Goal: Find specific fact: Find contact information

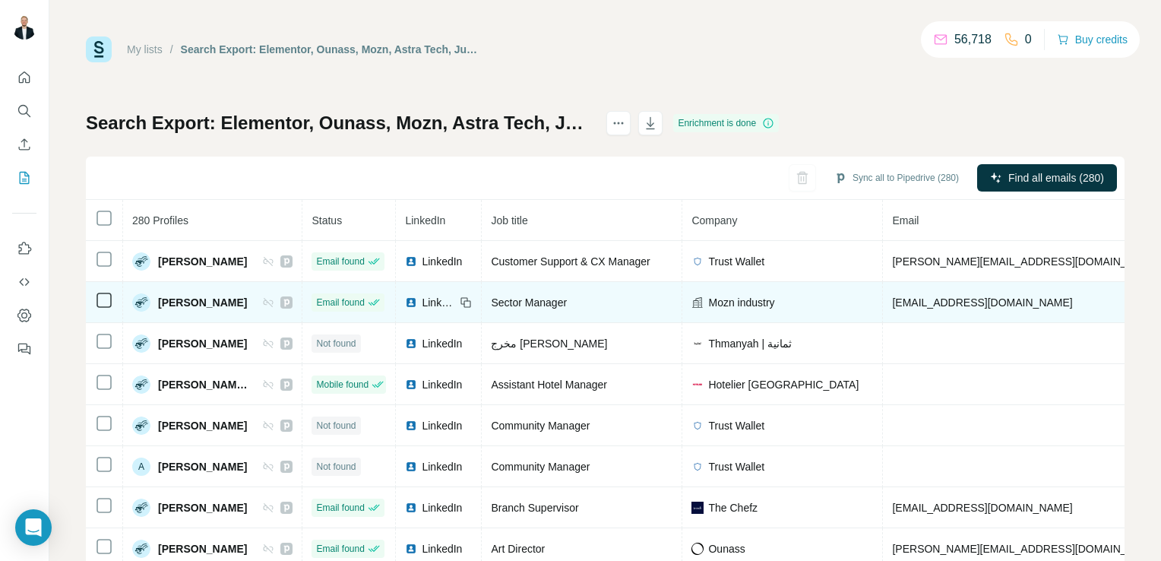
click at [230, 299] on span "[PERSON_NAME]" at bounding box center [202, 302] width 89 height 15
drag, startPoint x: 246, startPoint y: 300, endPoint x: 159, endPoint y: 300, distance: 87.4
click at [159, 300] on div "[PERSON_NAME]" at bounding box center [212, 302] width 160 height 18
copy span "[PERSON_NAME]"
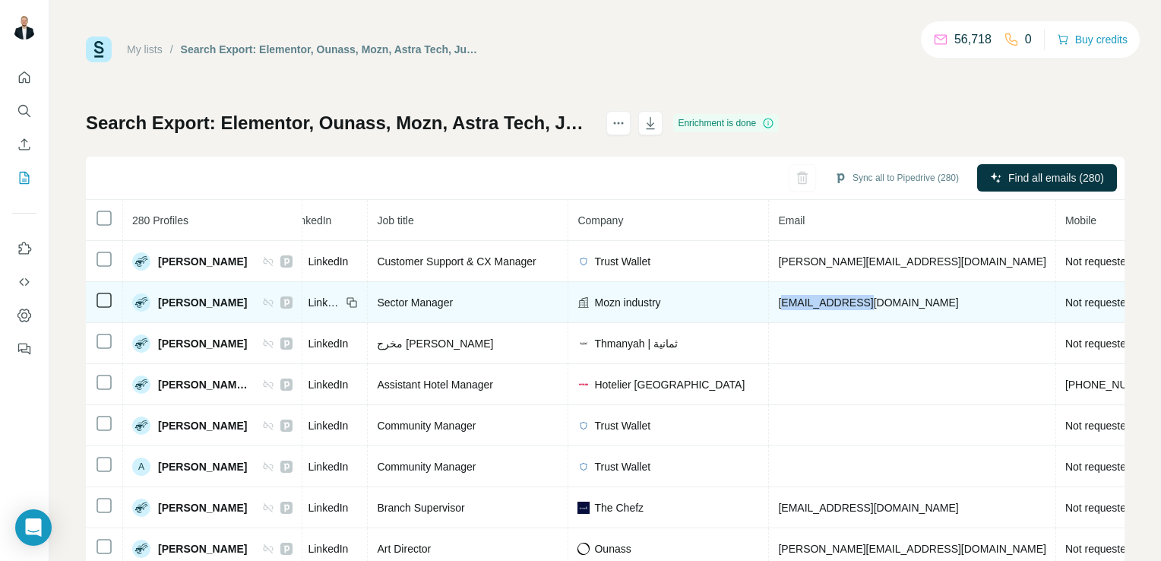
drag, startPoint x: 884, startPoint y: 299, endPoint x: 795, endPoint y: 305, distance: 88.4
click at [795, 305] on td "[EMAIL_ADDRESS][DOMAIN_NAME]" at bounding box center [912, 302] width 286 height 41
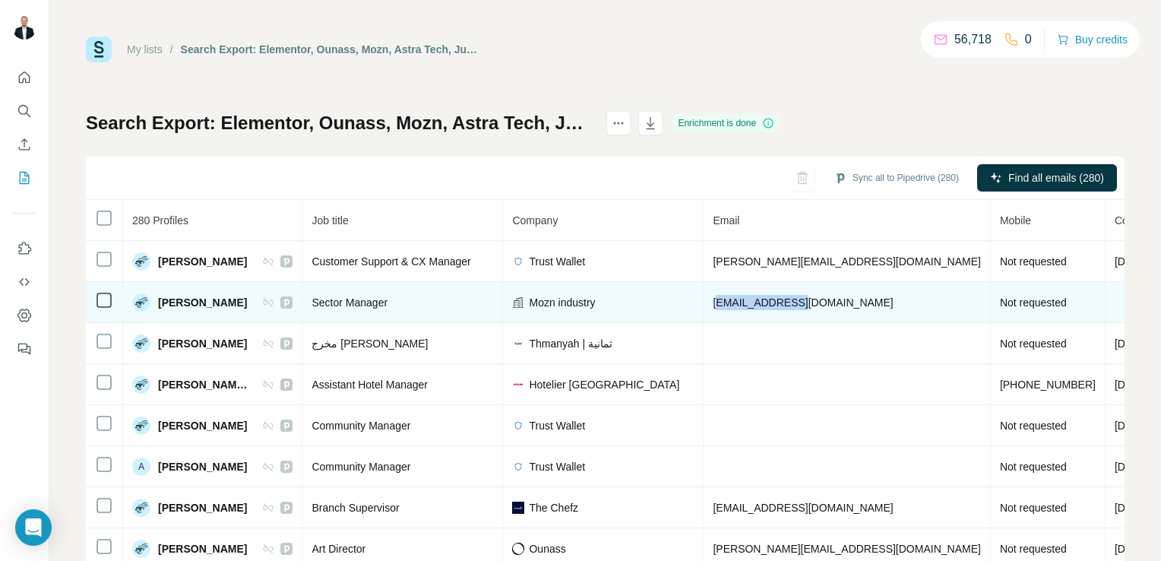
scroll to position [0, 179]
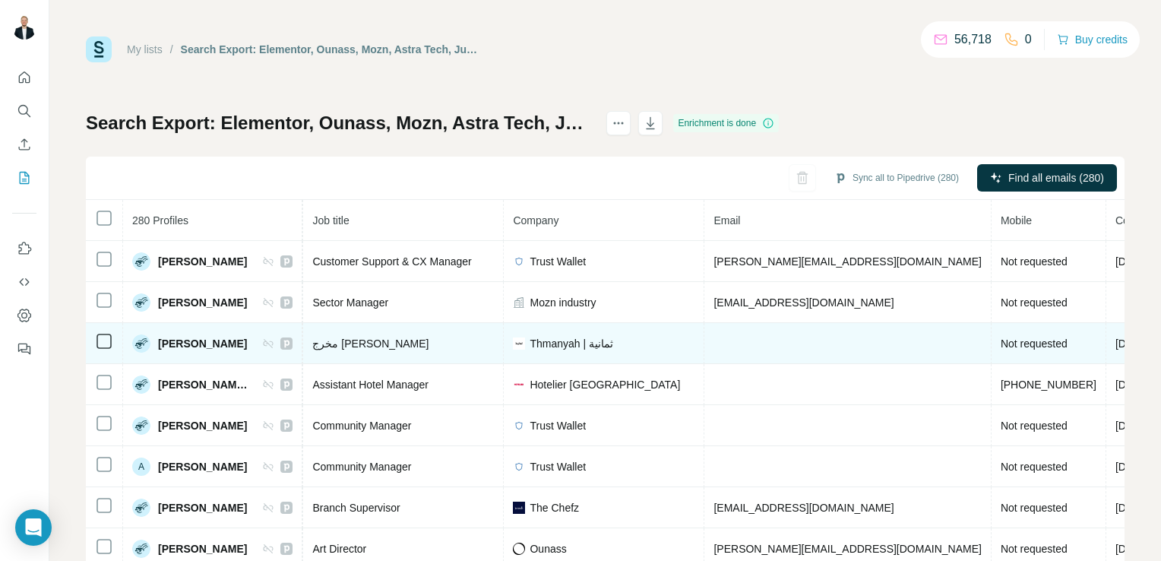
drag, startPoint x: 795, startPoint y: 305, endPoint x: 805, endPoint y: 324, distance: 21.4
click at [805, 324] on td at bounding box center [847, 343] width 286 height 41
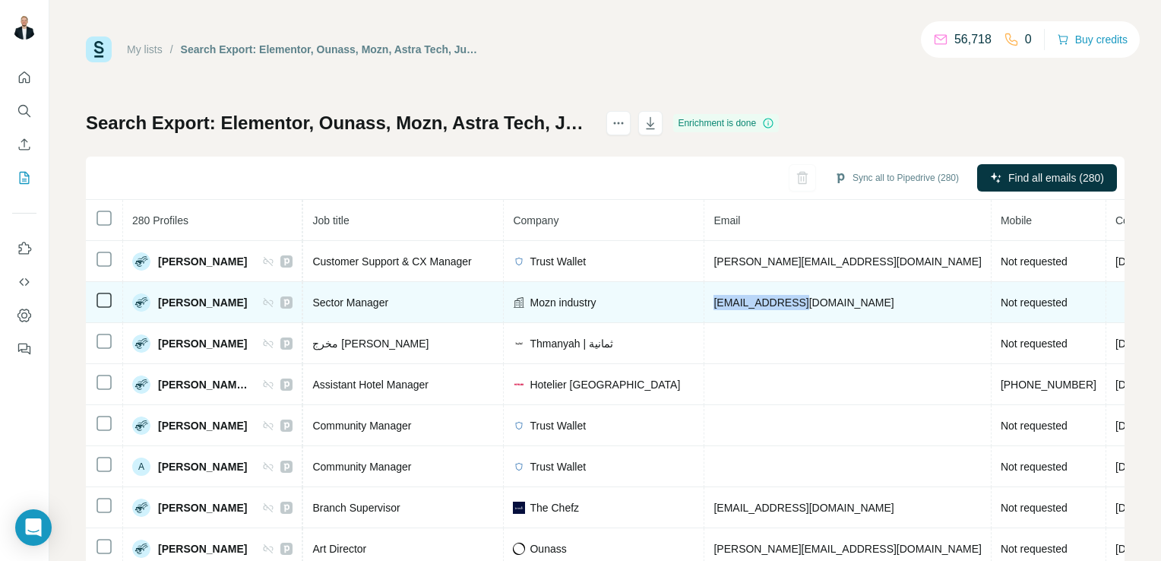
drag, startPoint x: 818, startPoint y: 302, endPoint x: 714, endPoint y: 299, distance: 103.4
click at [714, 299] on tr "[PERSON_NAME] Email found LinkedIn Sector Manager Mozn industry [EMAIL_ADDRESS]…" at bounding box center [669, 302] width 1525 height 41
copy tr "[EMAIL_ADDRESS][DOMAIN_NAME]"
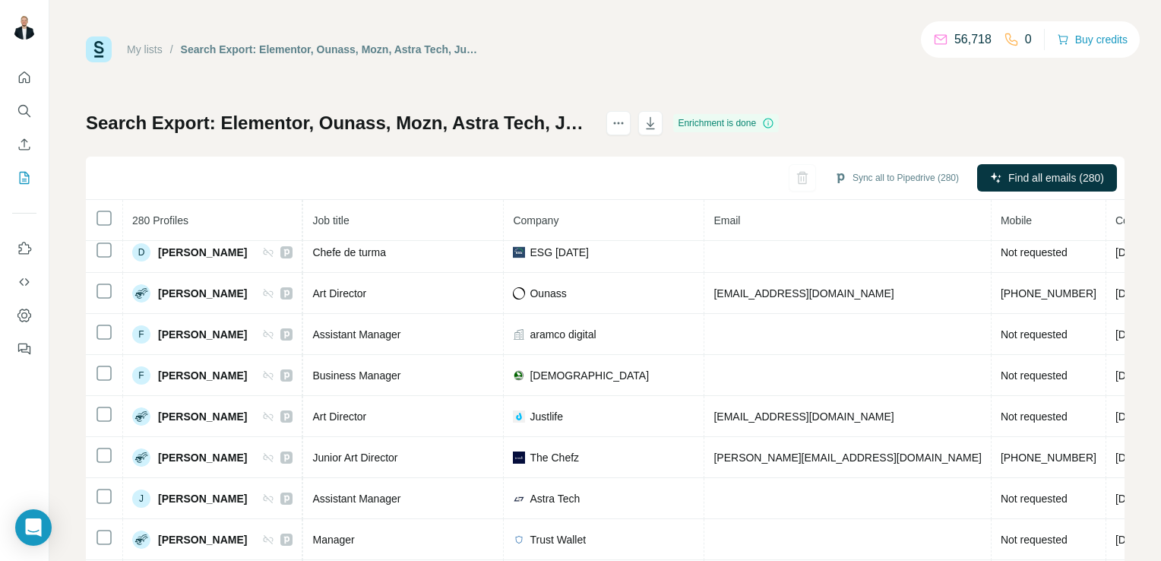
scroll to position [461, 179]
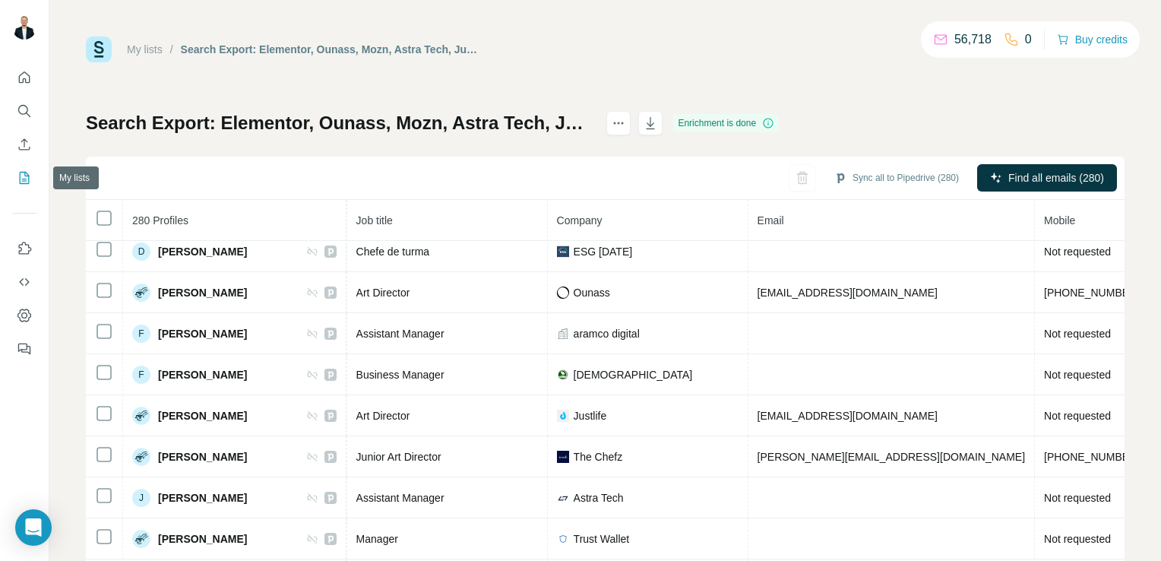
click at [24, 180] on icon "My lists" at bounding box center [24, 177] width 15 height 15
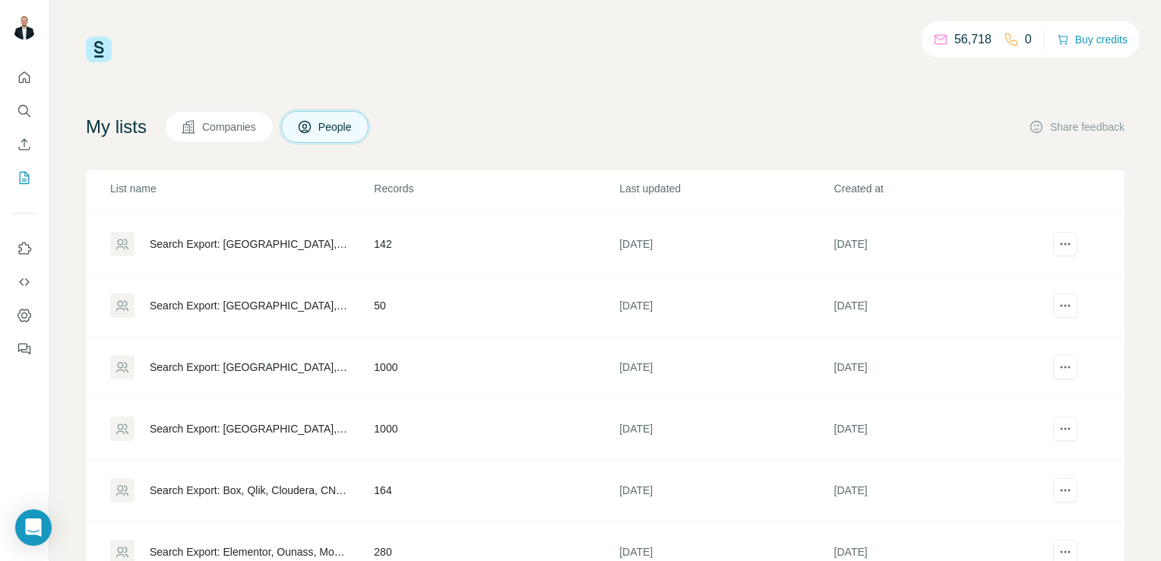
scroll to position [55, 0]
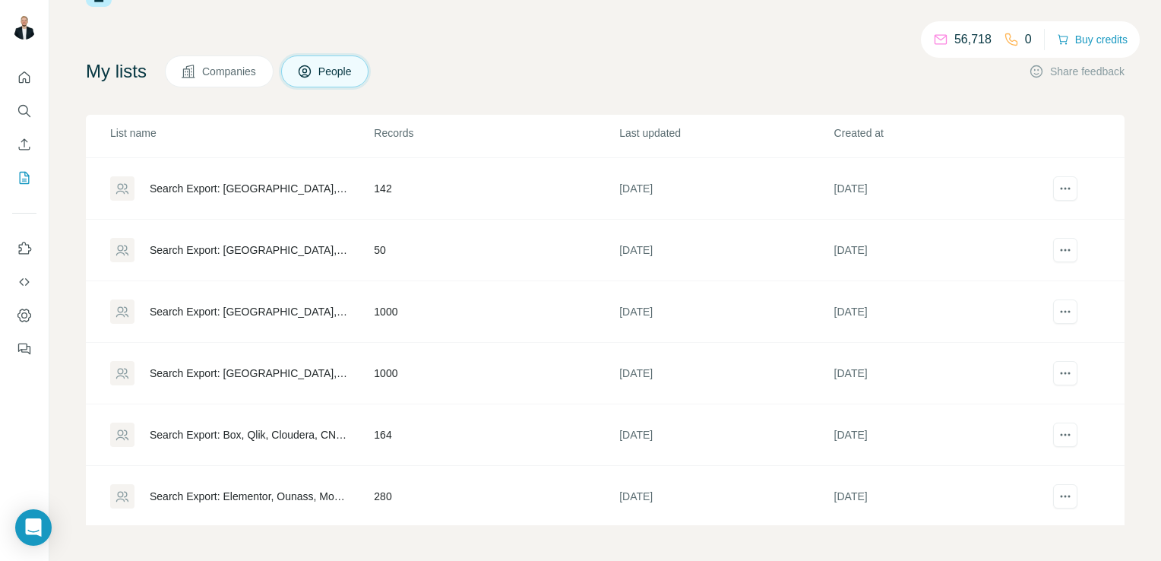
click at [280, 446] on td "Search Export: Box, Qlik, Cloudera, CNBC, NPR, Bloomberg News, Fast Company, Fo…" at bounding box center [229, 435] width 287 height 62
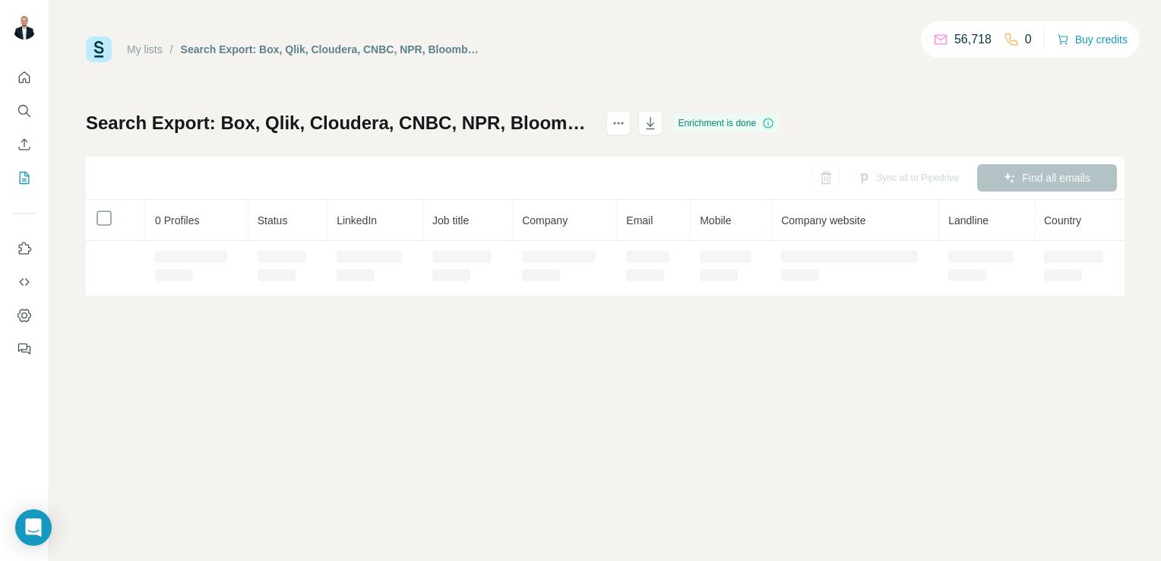
click at [307, 431] on div "My lists / Search Export: Box, Qlik, Cloudera, CNBC, NPR, Bloomberg News, Fast …" at bounding box center [605, 280] width 1112 height 561
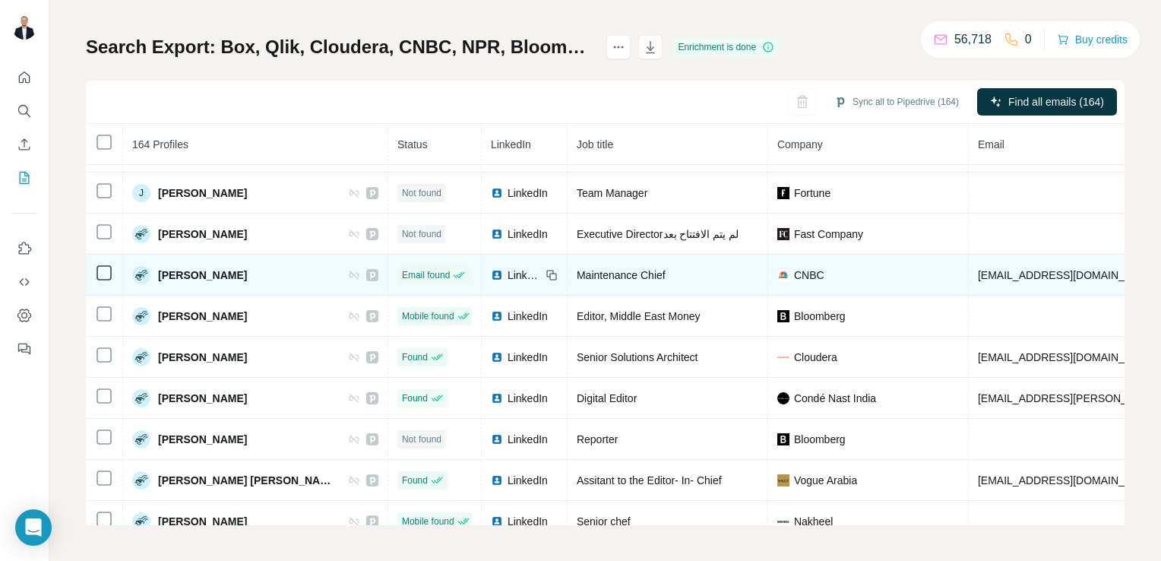
scroll to position [76, 0]
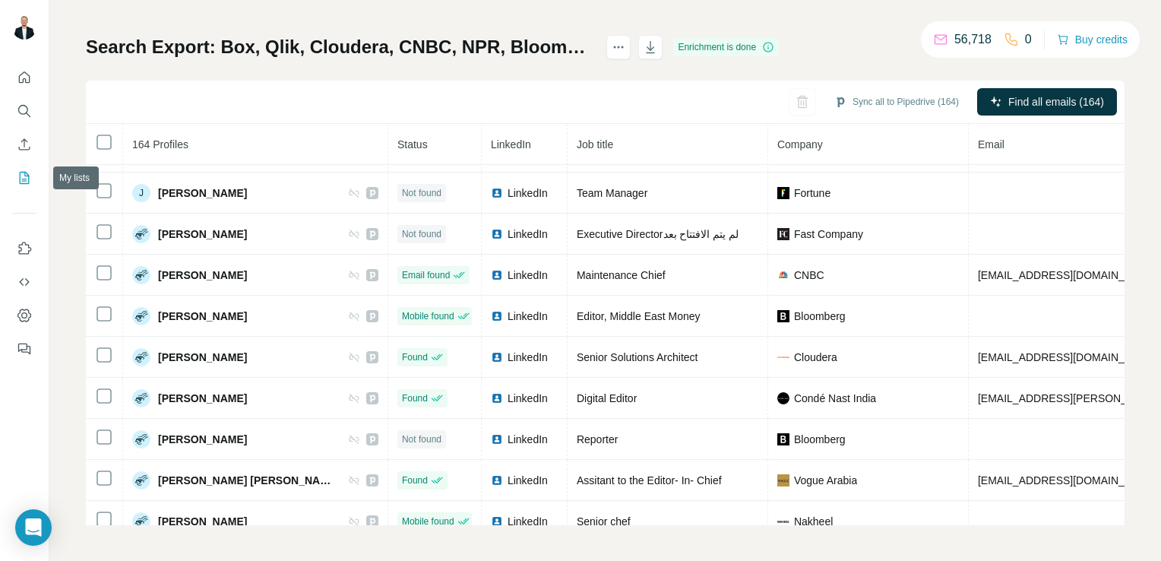
click at [24, 178] on icon "My lists" at bounding box center [24, 177] width 15 height 15
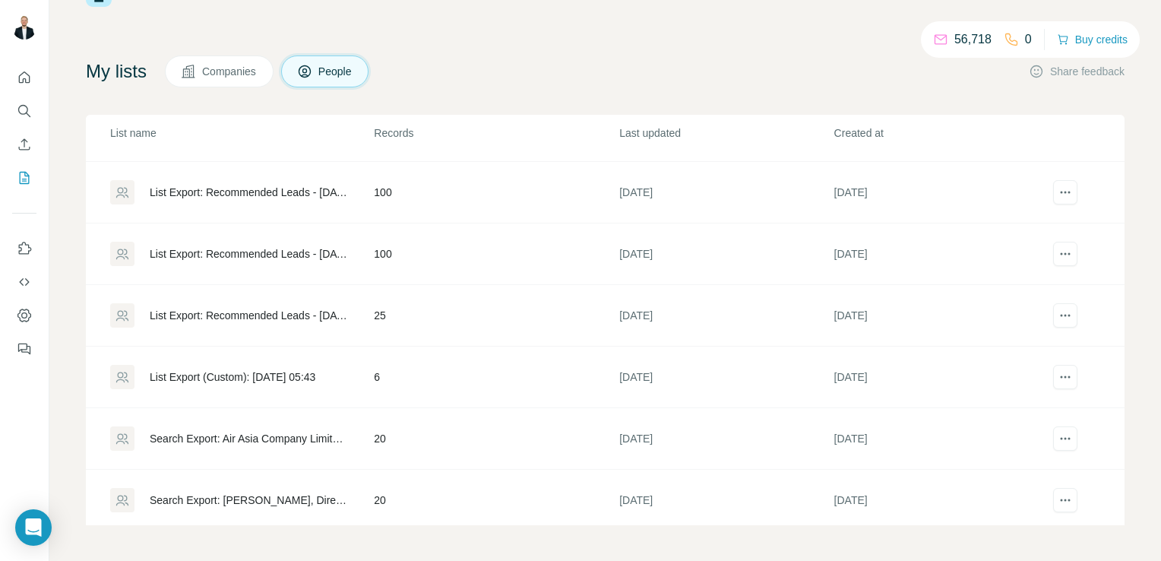
scroll to position [854, 0]
click at [302, 492] on div "Search Export: McDonald's, Director, Vice President, CXO, Dubai, United Arab Em…" at bounding box center [249, 497] width 198 height 15
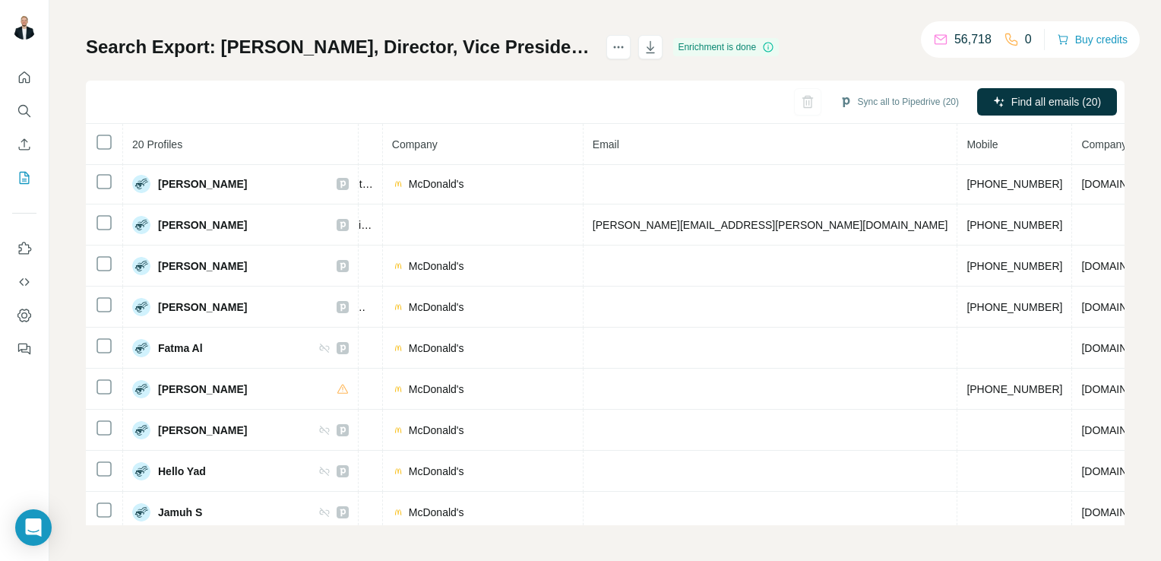
scroll to position [125, 356]
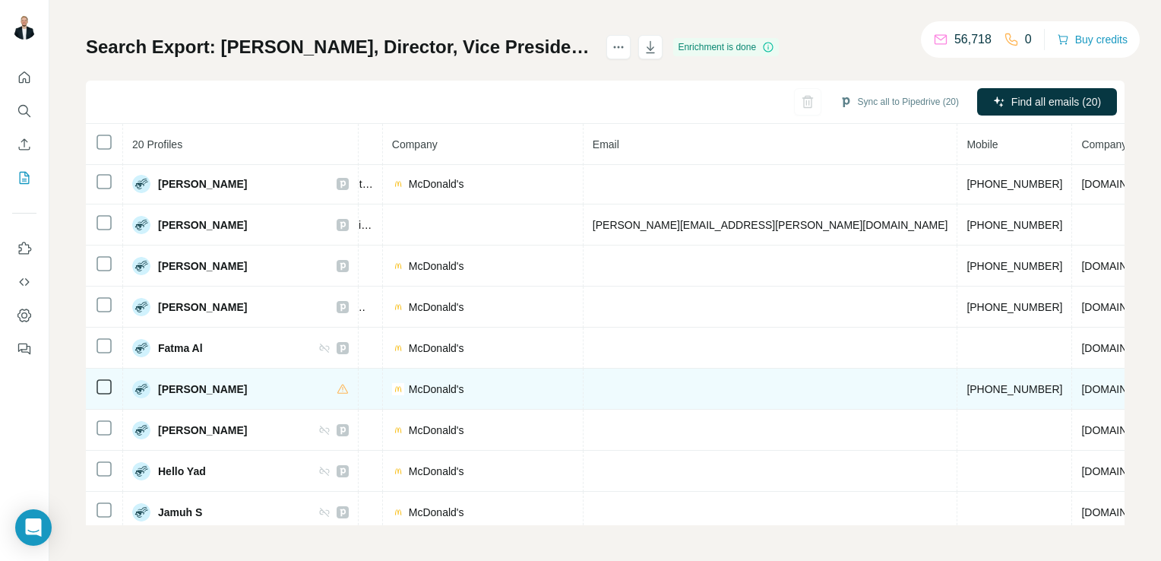
drag, startPoint x: 808, startPoint y: 381, endPoint x: 760, endPoint y: 375, distance: 48.3
click at [957, 375] on td "+971562166233" at bounding box center [1014, 388] width 115 height 41
click at [966, 383] on span "+971562166233" at bounding box center [1014, 389] width 96 height 12
copy span "971562166233"
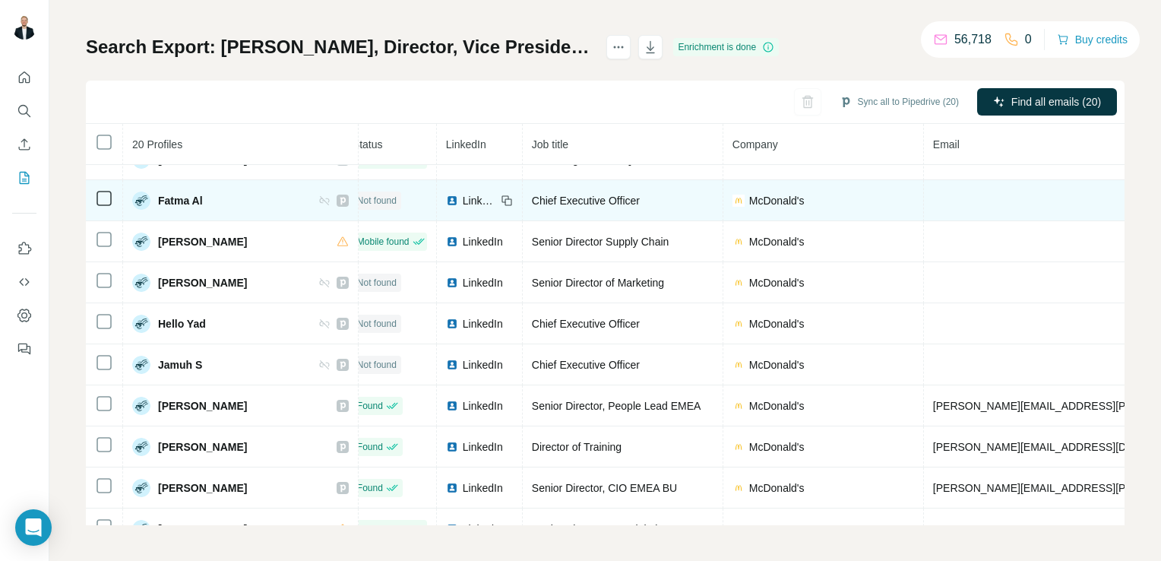
scroll to position [0, 15]
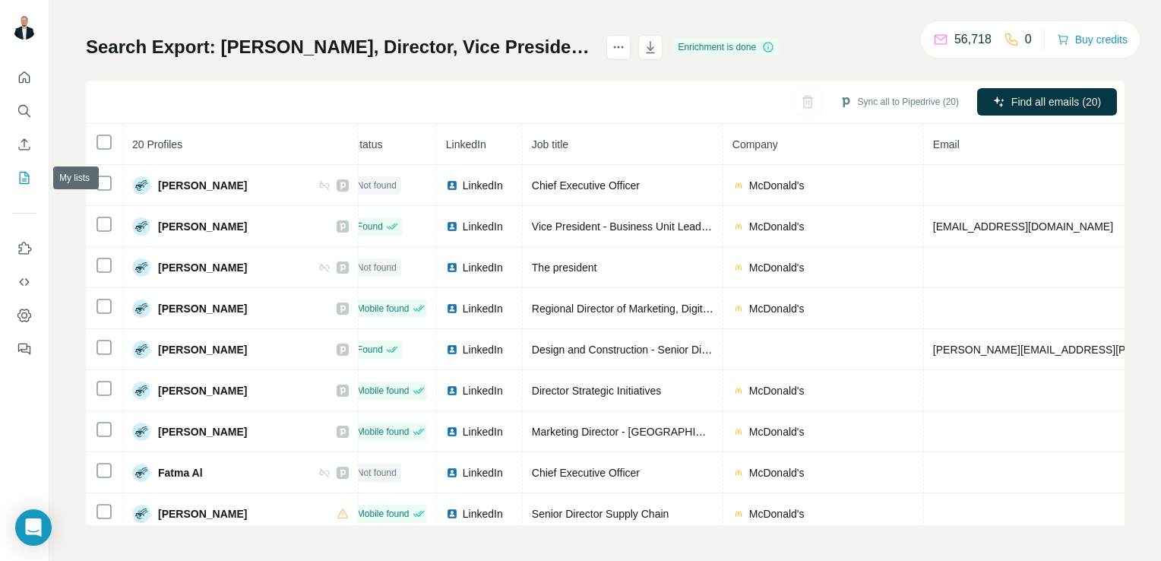
click at [21, 176] on icon "My lists" at bounding box center [24, 177] width 15 height 15
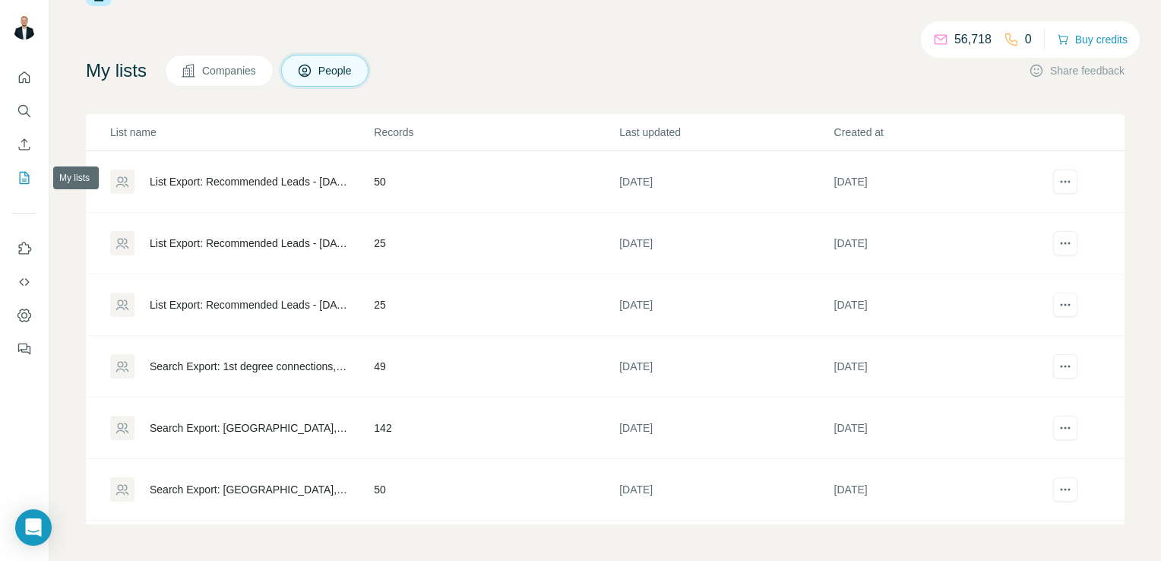
scroll to position [55, 0]
click at [289, 439] on td "Search Export: Dubai, United Arab Emirates, Operations Manager, Human Resources…" at bounding box center [229, 429] width 287 height 62
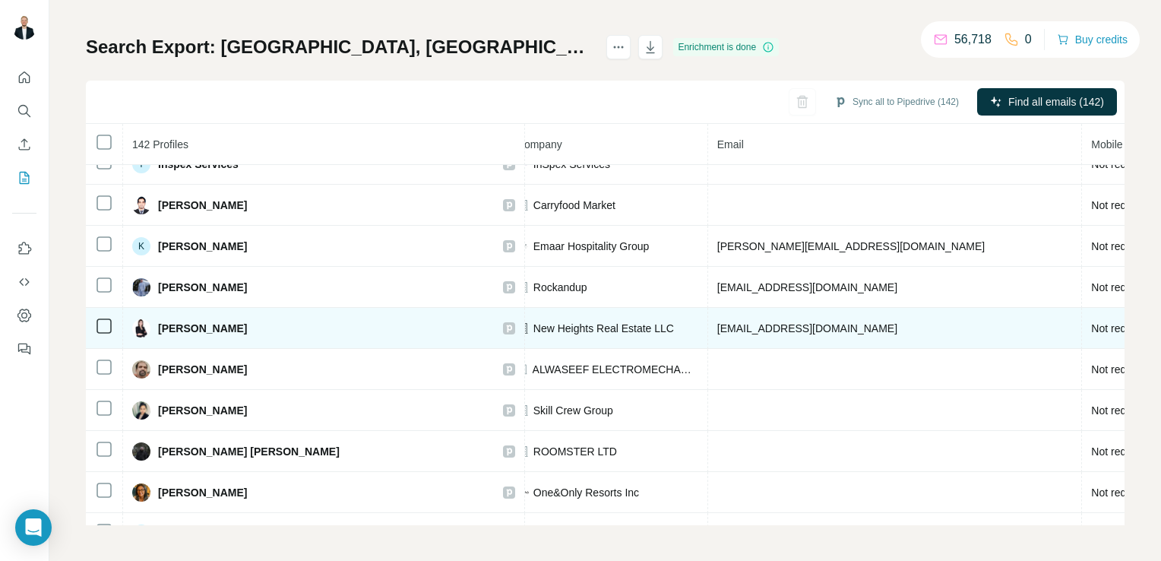
scroll to position [179, 397]
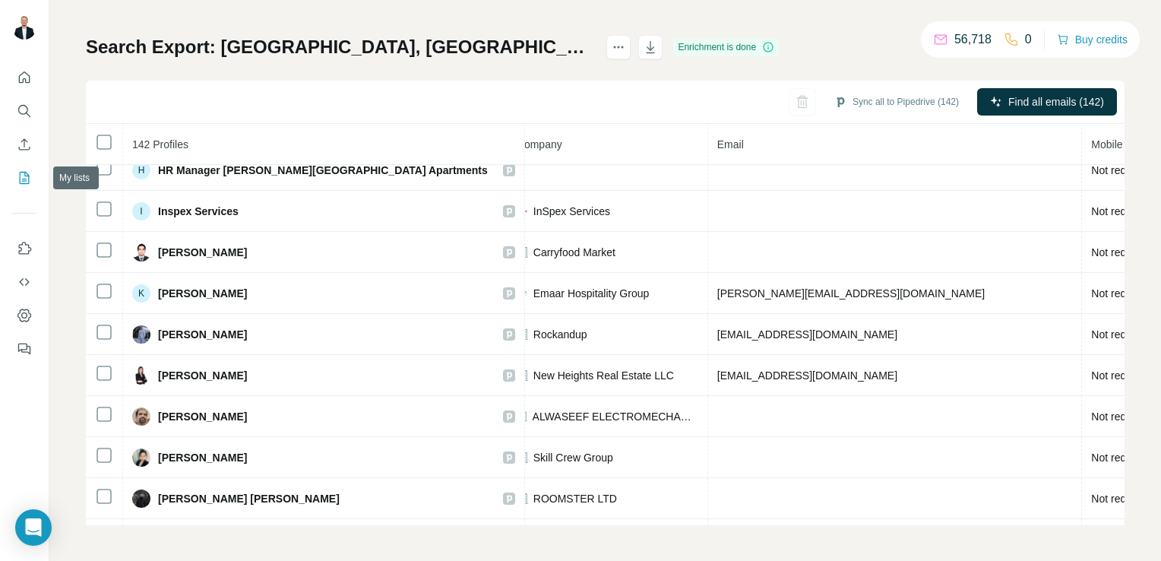
click at [20, 174] on icon "My lists" at bounding box center [25, 178] width 10 height 12
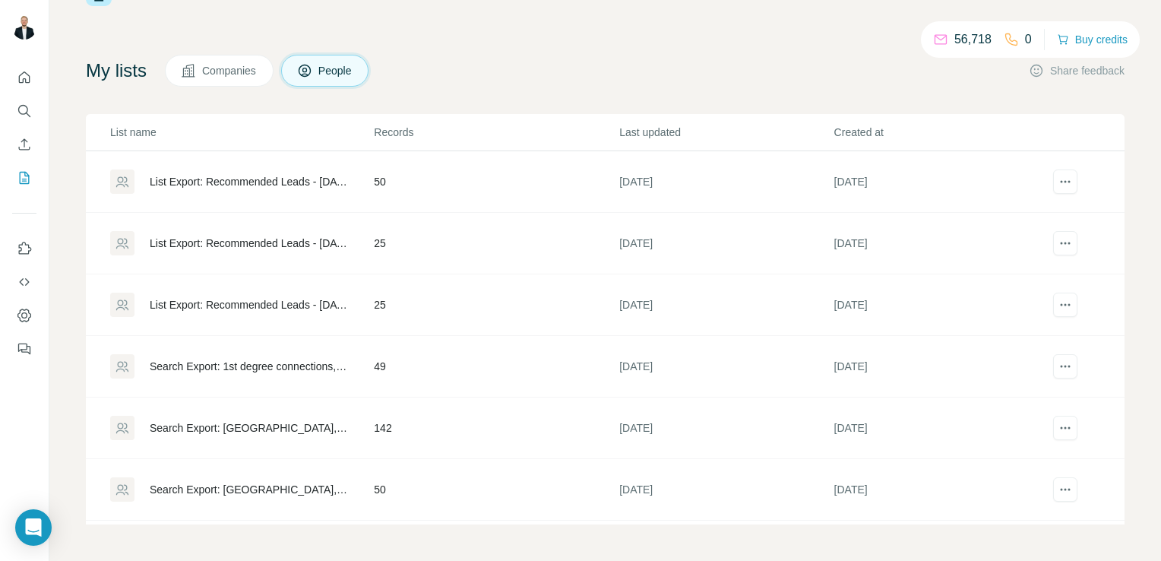
scroll to position [55, 0]
